Goal: Task Accomplishment & Management: Manage account settings

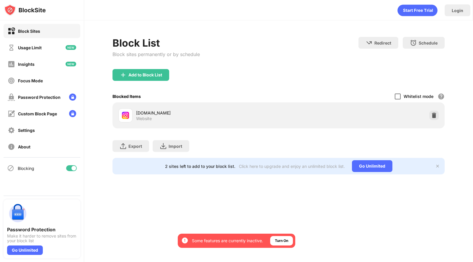
click at [400, 97] on div at bounding box center [398, 97] width 6 height 6
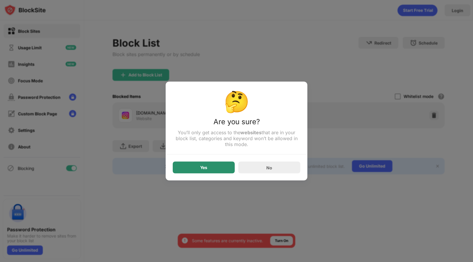
click at [189, 166] on div "Yes" at bounding box center [204, 168] width 62 height 12
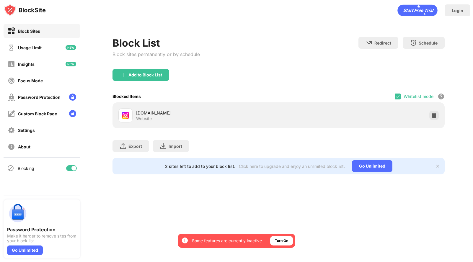
click at [397, 99] on div "Whitelist mode Block all websites except for those in your whitelist. Whitelist…" at bounding box center [420, 96] width 50 height 12
click at [397, 98] on img at bounding box center [397, 96] width 5 height 5
click at [399, 95] on div at bounding box center [398, 97] width 6 height 6
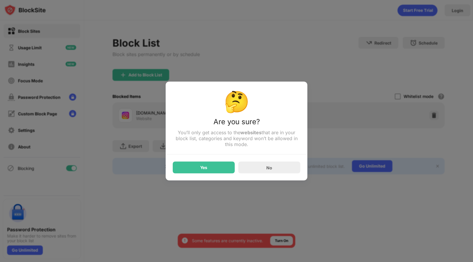
click at [219, 175] on div "🤔 Are you sure? You’ll only get access to the websites that are in your block l…" at bounding box center [237, 131] width 142 height 99
click at [220, 171] on div "Yes" at bounding box center [204, 168] width 62 height 12
